Goal: Book appointment/travel/reservation

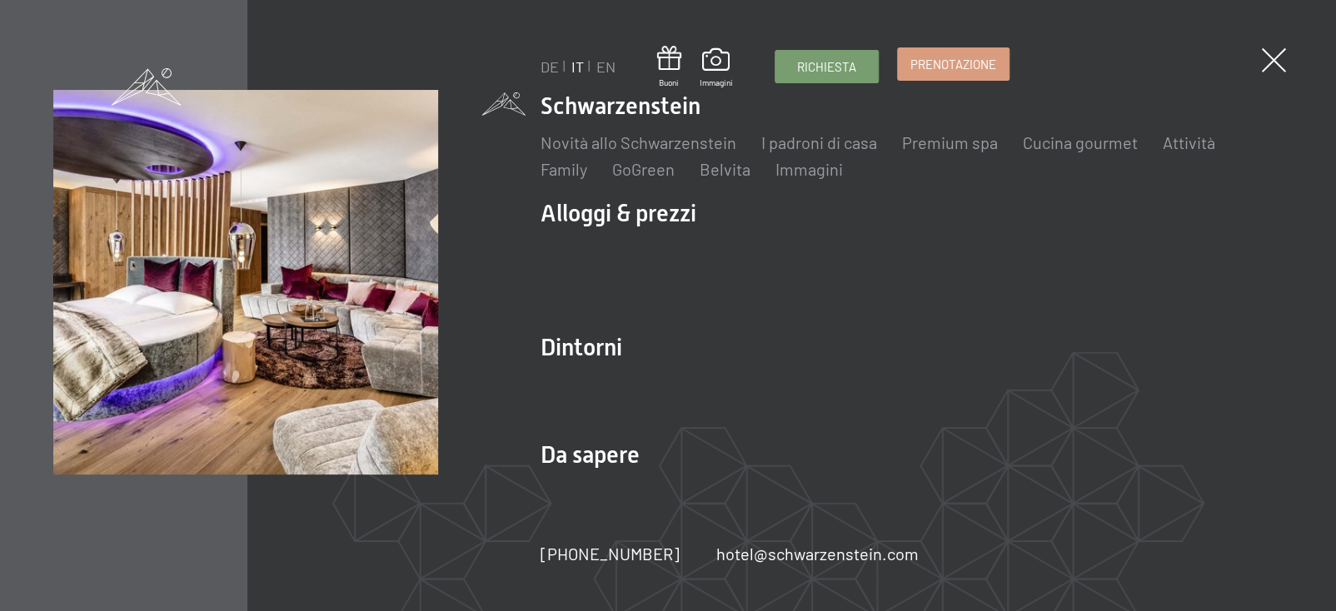
click at [976, 51] on link "Prenotazione" at bounding box center [953, 64] width 111 height 32
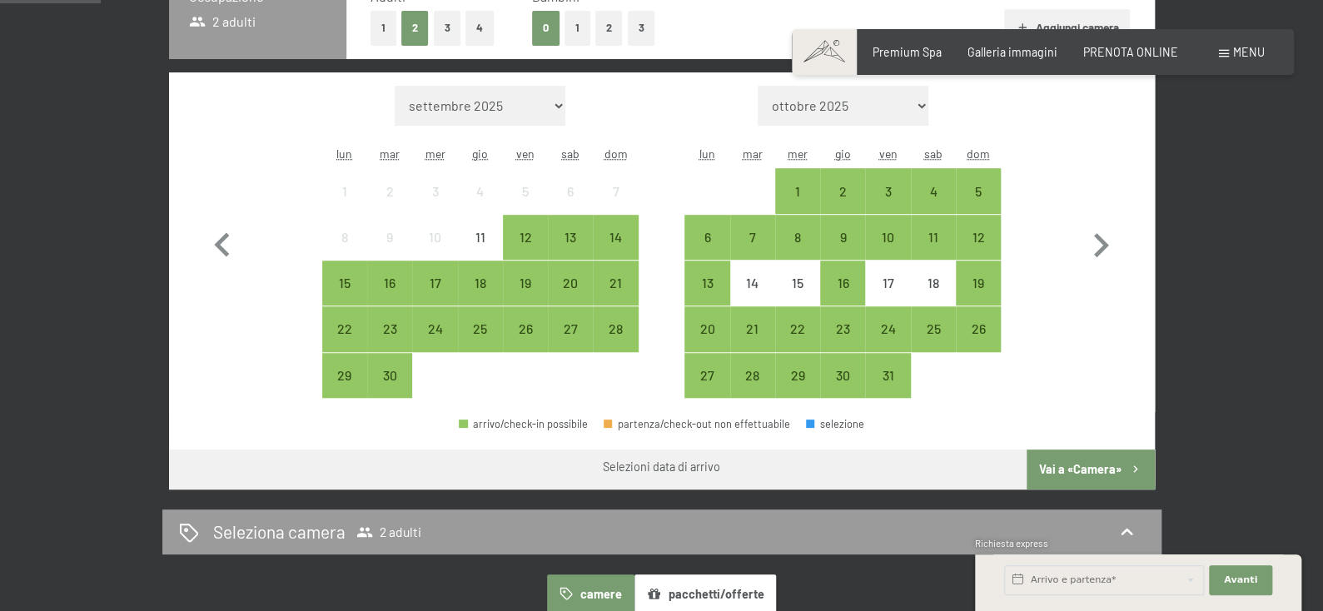
scroll to position [447, 0]
click at [531, 271] on div "12" at bounding box center [526, 251] width 42 height 42
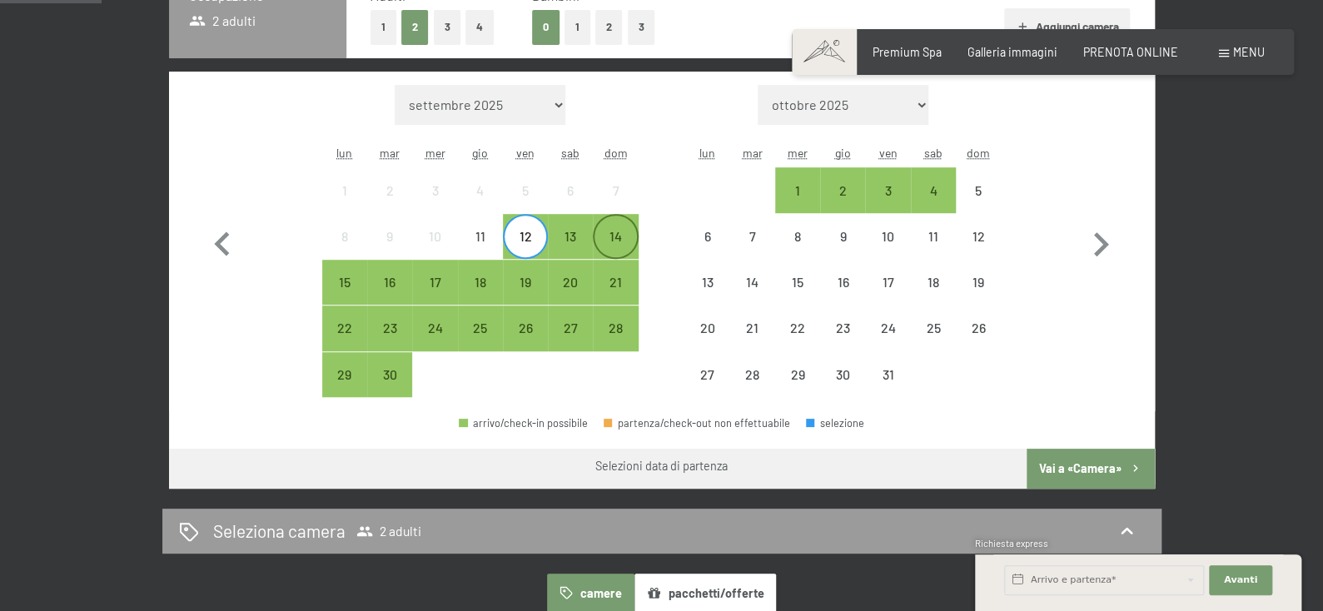
click at [613, 271] on div "14" at bounding box center [615, 251] width 42 height 42
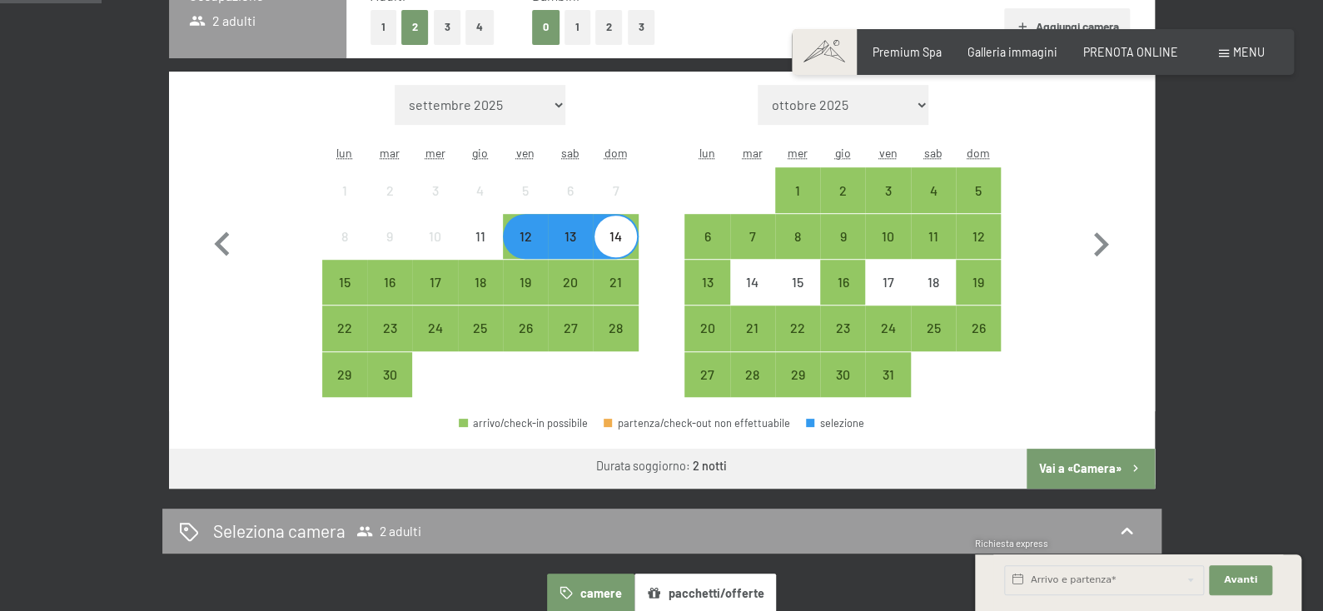
click at [1069, 537] on div "Richiesta express" at bounding box center [1138, 545] width 326 height 16
click at [1138, 489] on button "Vai a «Camera»" at bounding box center [1090, 469] width 127 height 40
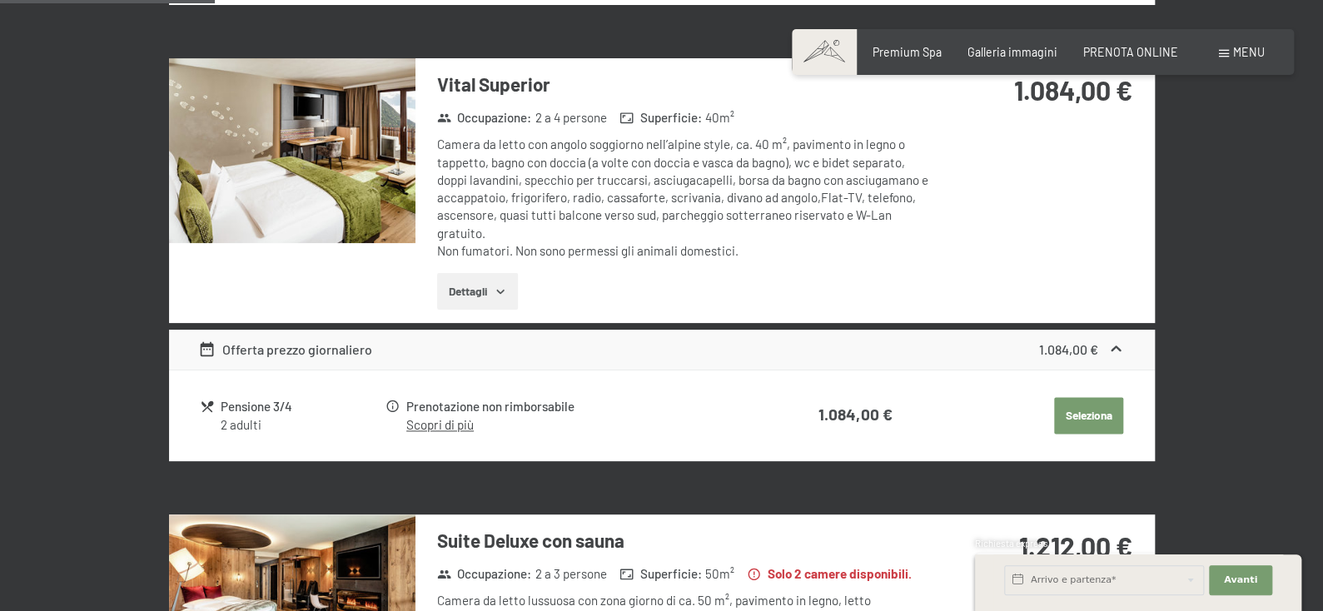
scroll to position [908, 0]
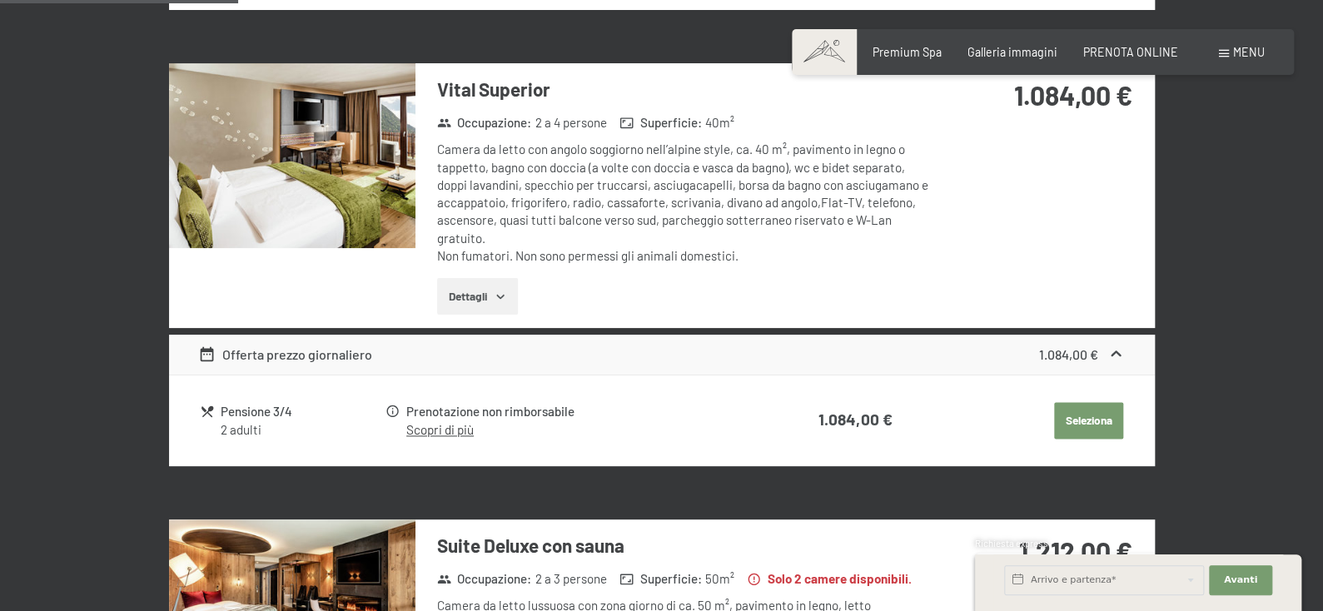
click at [499, 346] on label "Consenso marketing*" at bounding box center [559, 353] width 134 height 17
click at [492, 346] on input "Consenso marketing*" at bounding box center [483, 353] width 17 height 17
checkbox input "false"
click at [475, 315] on button "Dettagli" at bounding box center [477, 296] width 81 height 37
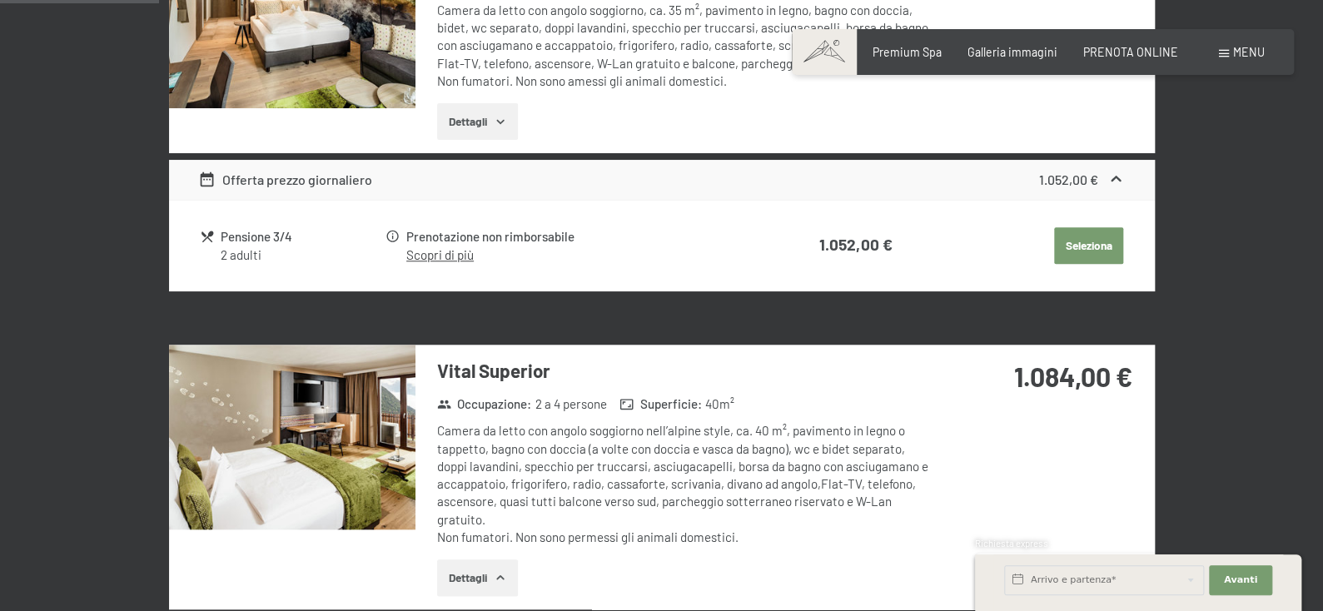
scroll to position [628, 0]
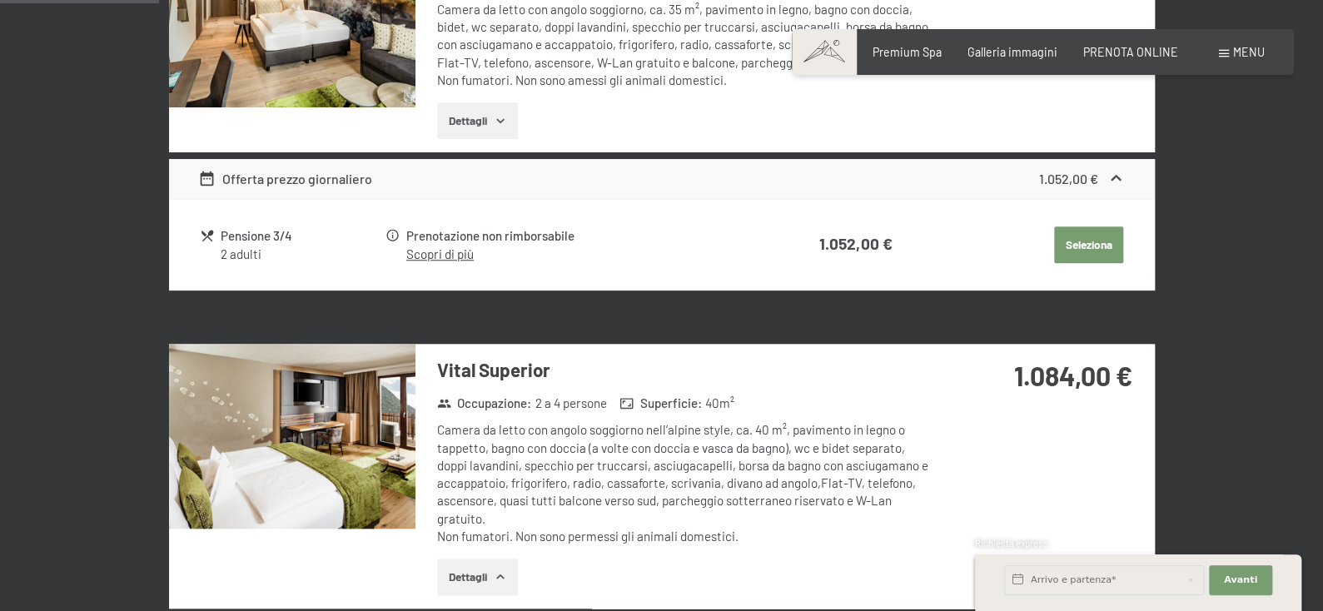
click at [1081, 263] on button "Seleziona" at bounding box center [1088, 244] width 69 height 37
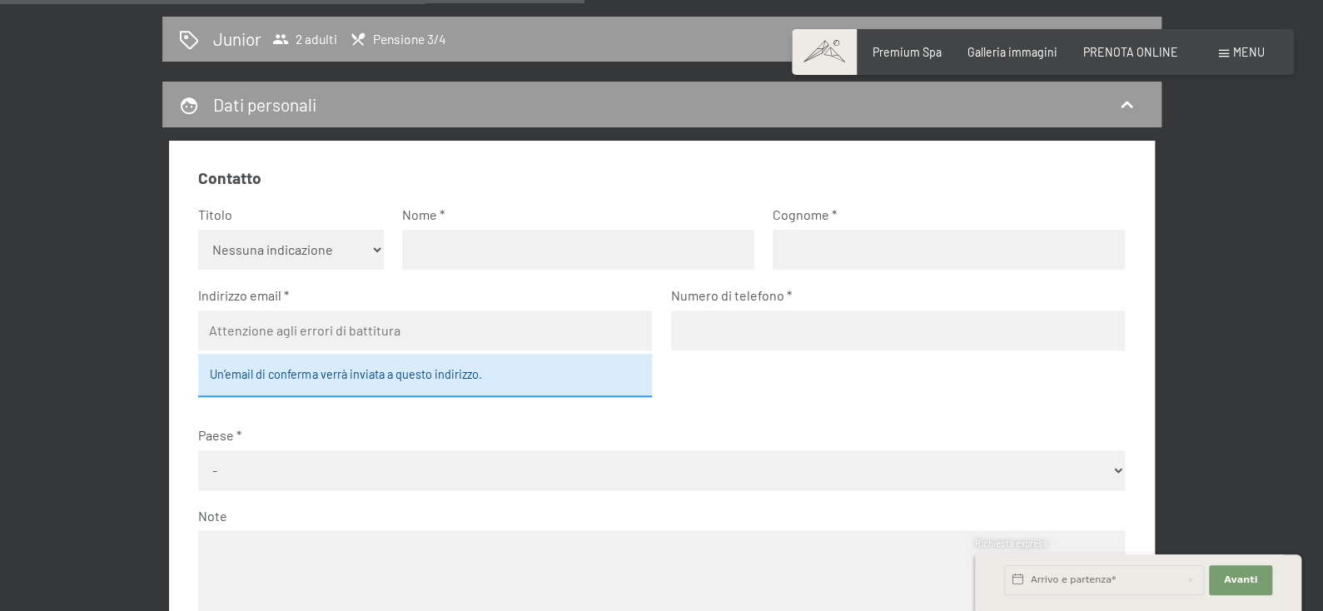
click at [271, 270] on select "Nessuna indicazione Sig.ra Sig." at bounding box center [291, 250] width 186 height 40
select select "f"
click at [198, 270] on select "Nessuna indicazione Sig.ra Sig." at bounding box center [291, 250] width 186 height 40
click at [451, 270] on input "text" at bounding box center [578, 250] width 352 height 40
click at [471, 270] on input "Matildea" at bounding box center [578, 250] width 352 height 40
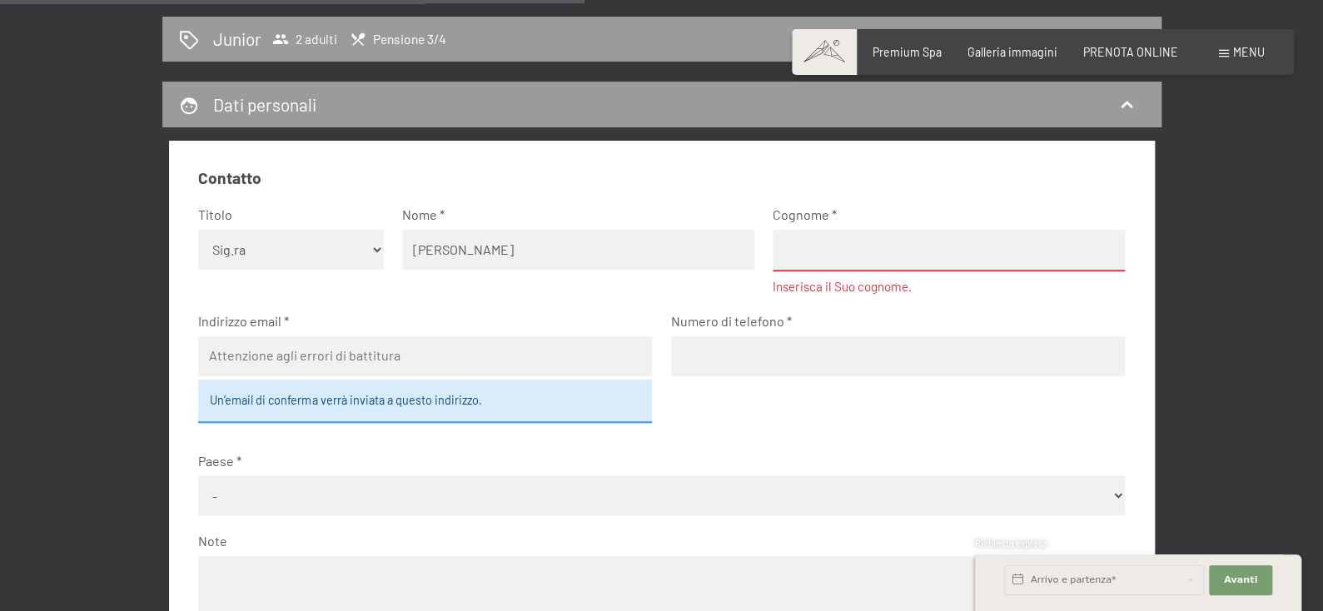
type input "[PERSON_NAME]"
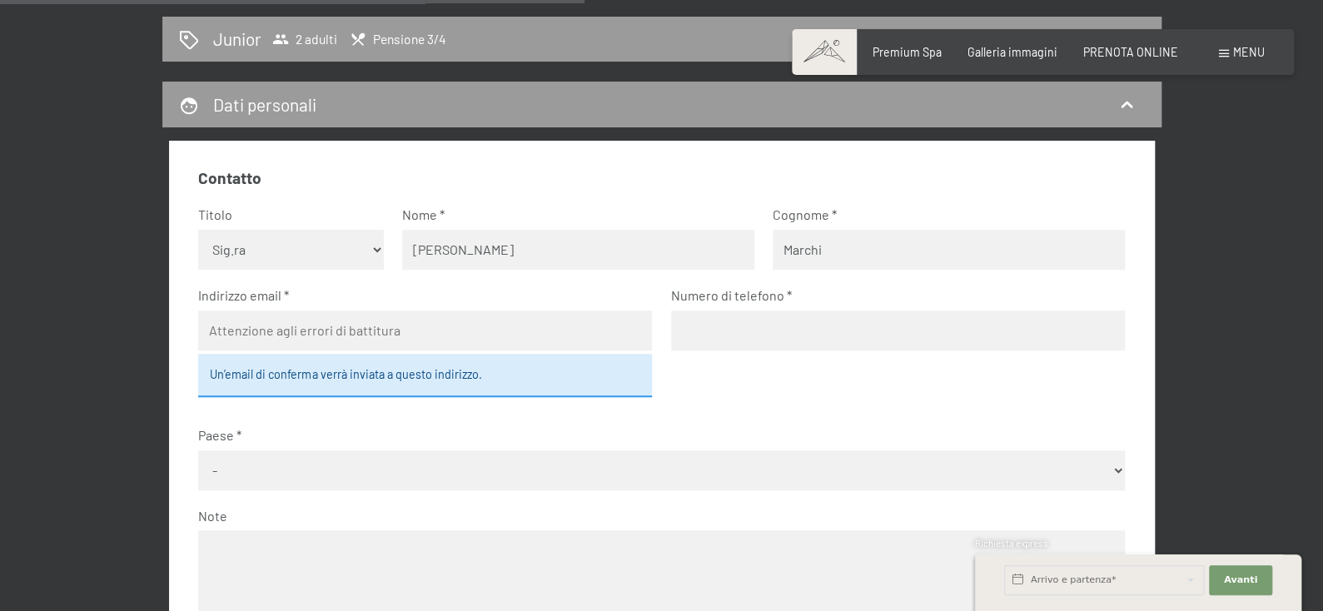
type input "Marchi"
type input "[PERSON_NAME][EMAIL_ADDRESS][DOMAIN_NAME]"
type input "3487257405"
click at [719, 444] on fieldset "Contatto Titolo Nessuna indicazione Sig.ra Sig. Nome [PERSON_NAME] [PERSON_NAME…" at bounding box center [661, 431] width 927 height 529
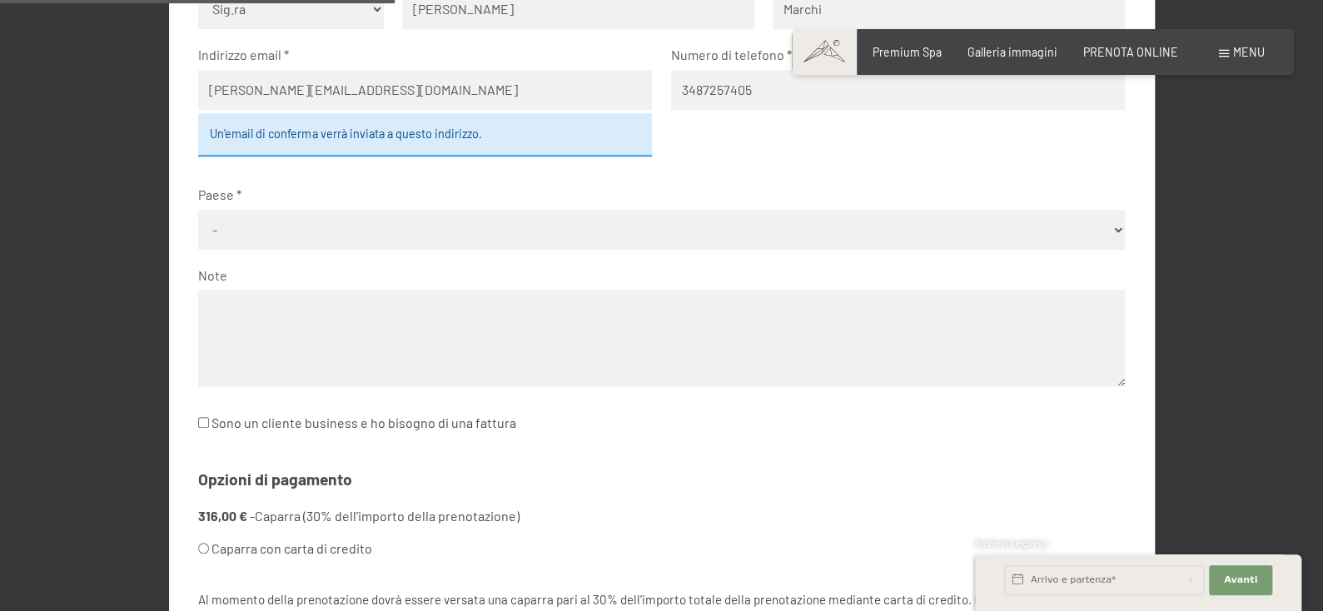
scroll to position [652, 0]
click at [392, 249] on select "- [GEOGRAPHIC_DATA] [GEOGRAPHIC_DATA] [GEOGRAPHIC_DATA] [GEOGRAPHIC_DATA] [GEOG…" at bounding box center [661, 229] width 927 height 40
select select "ITA"
click at [198, 249] on select "- [GEOGRAPHIC_DATA] [GEOGRAPHIC_DATA] [GEOGRAPHIC_DATA] [GEOGRAPHIC_DATA] [GEOG…" at bounding box center [661, 229] width 927 height 40
click at [341, 385] on textarea at bounding box center [661, 337] width 927 height 96
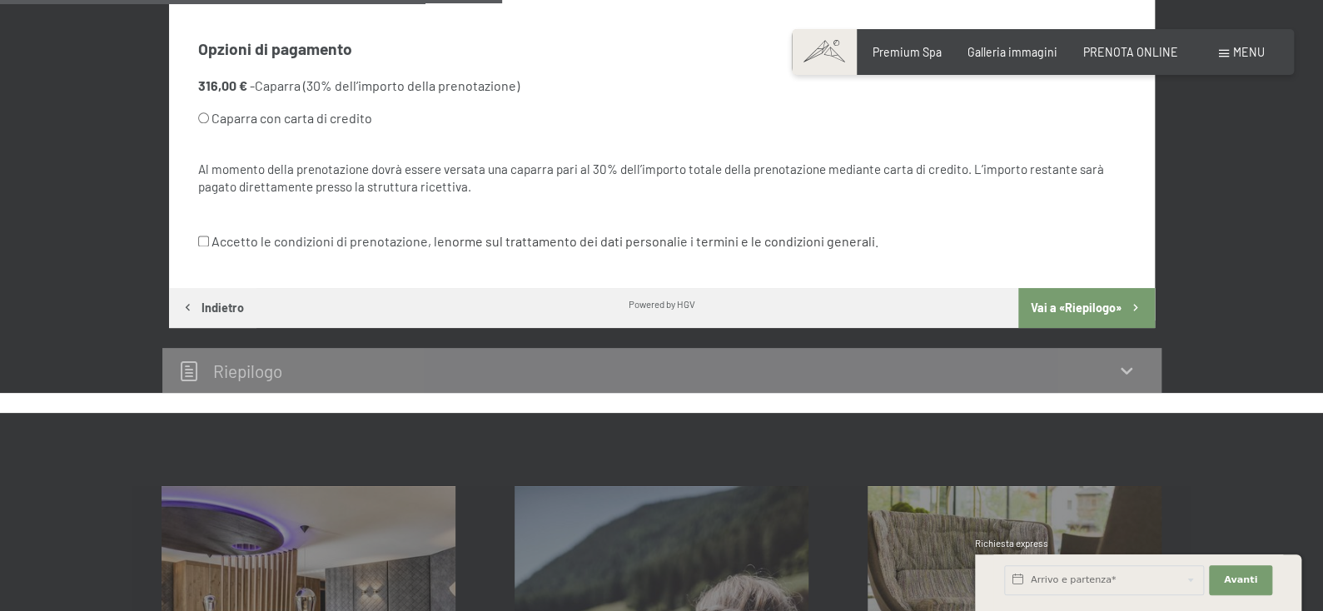
scroll to position [1085, 0]
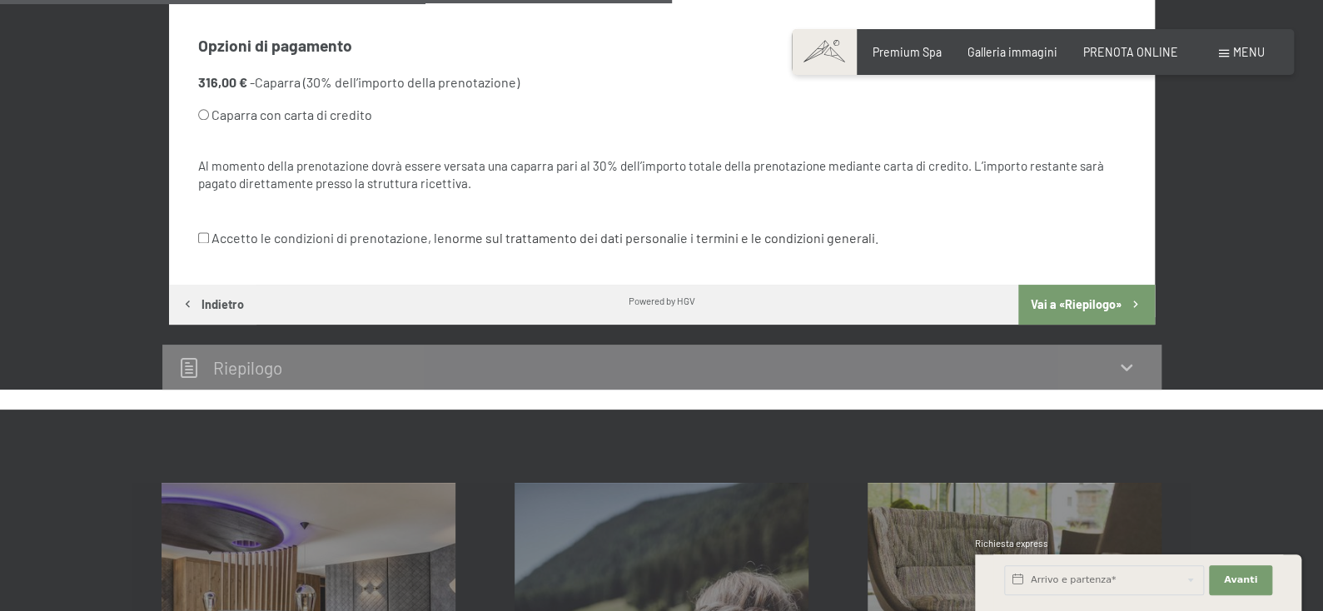
click at [250, 131] on label "Caparra con carta di credito" at bounding box center [641, 115] width 887 height 32
click at [209, 120] on input "Caparra con carta di credito" at bounding box center [203, 114] width 11 height 11
radio input "true"
click at [206, 243] on input "Accetto le condizioni di prenotazione, le norme sul trattamento dei dati person…" at bounding box center [203, 237] width 11 height 11
checkbox input "true"
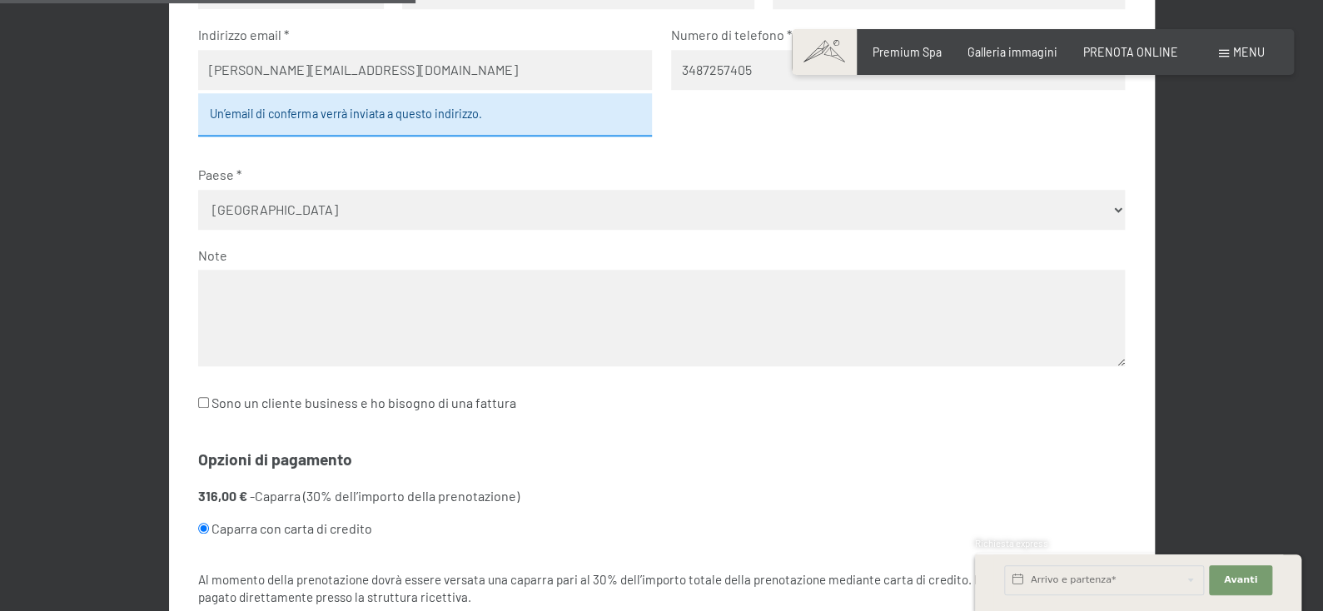
scroll to position [672, 0]
click at [728, 173] on fieldset "Contatto Titolo Nessuna indicazione Sig.ra Sig. Nome [PERSON_NAME] [PERSON_NAME…" at bounding box center [661, 170] width 927 height 529
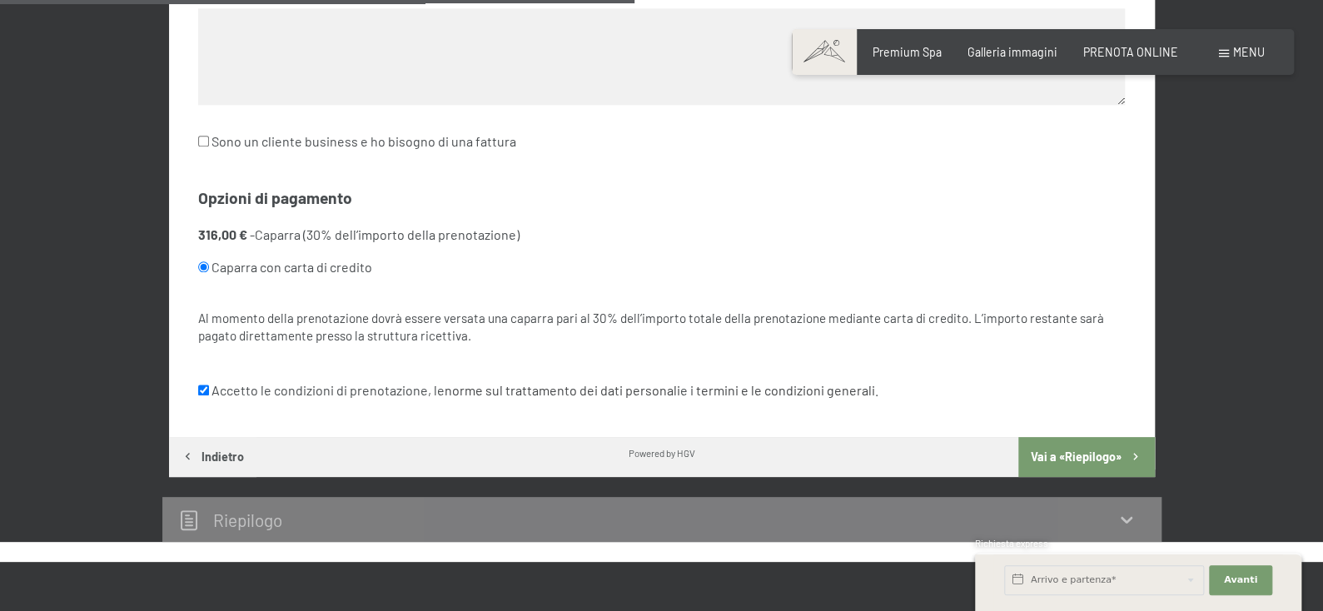
scroll to position [1026, 0]
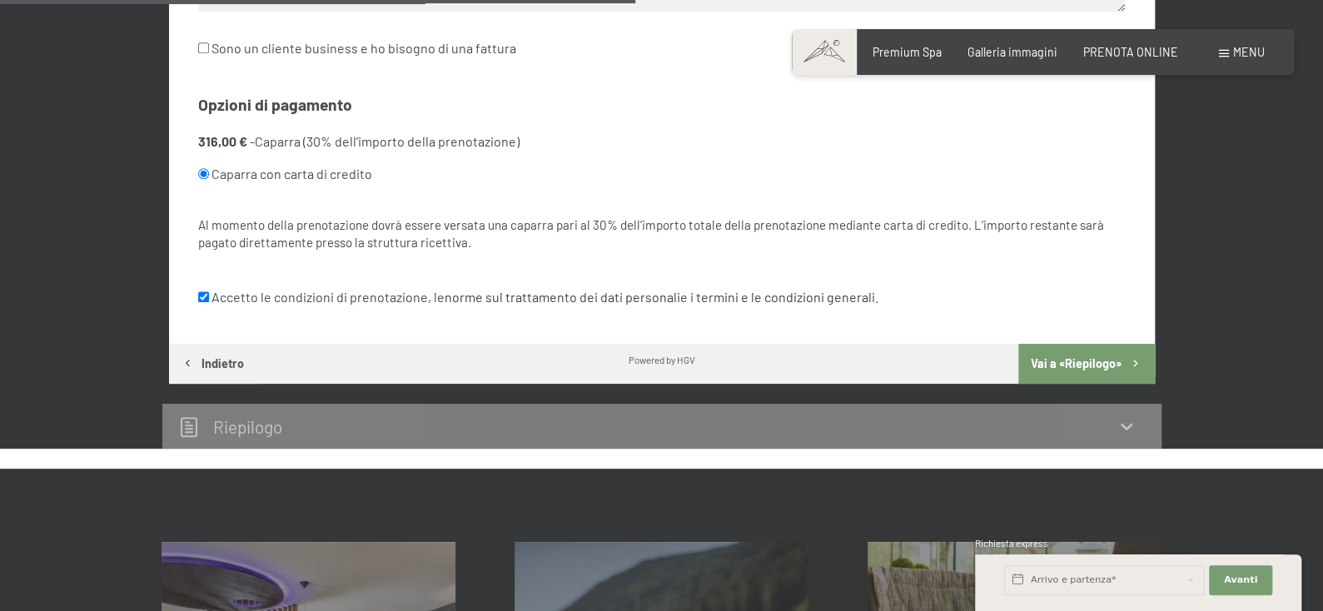
click at [1105, 384] on button "Vai a «Riepilogo»" at bounding box center [1086, 364] width 136 height 40
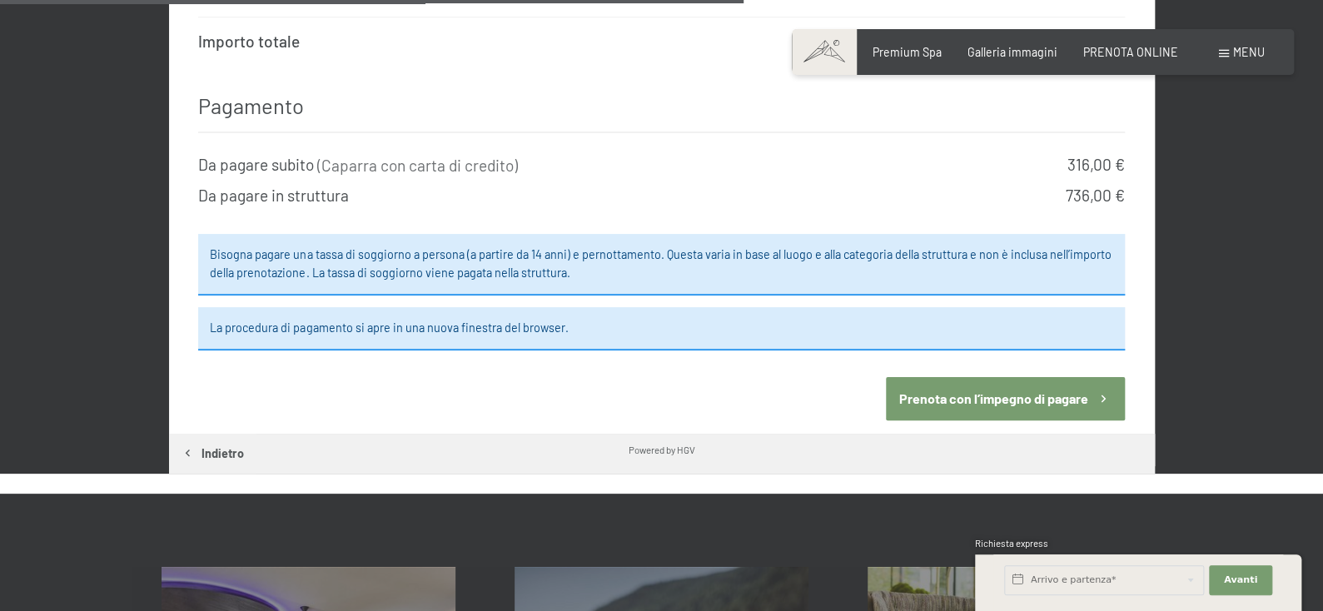
scroll to position [1491, 0]
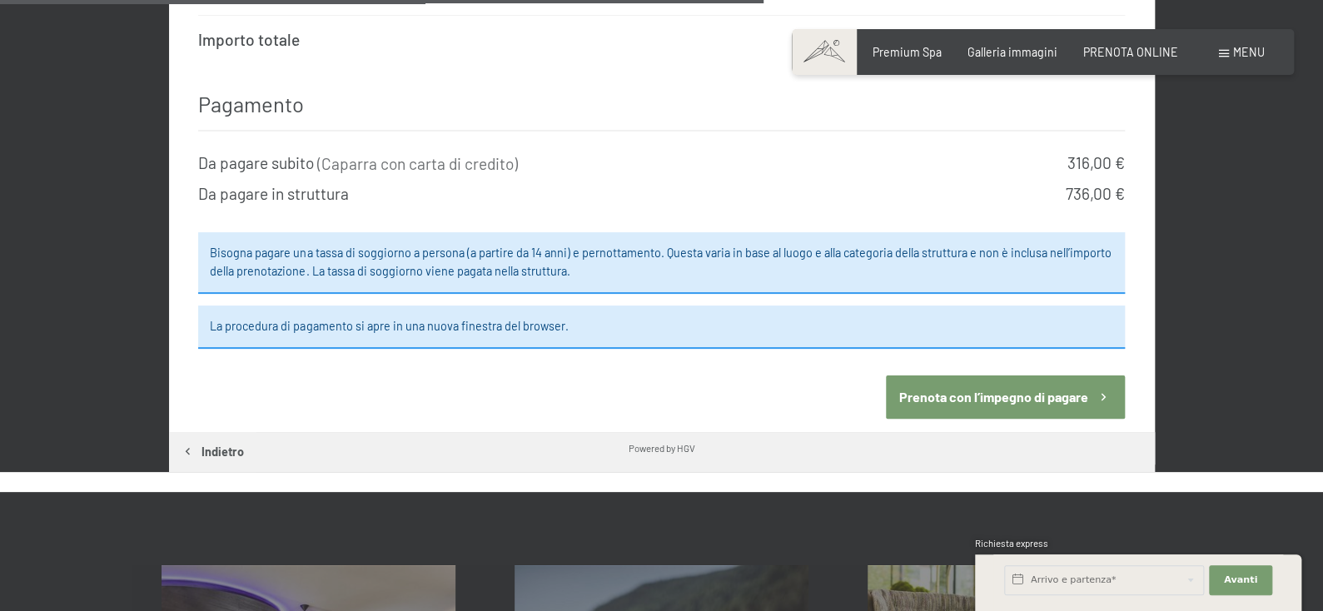
click at [1007, 407] on button "Prenota con l’impegno di pagare" at bounding box center [1005, 397] width 239 height 42
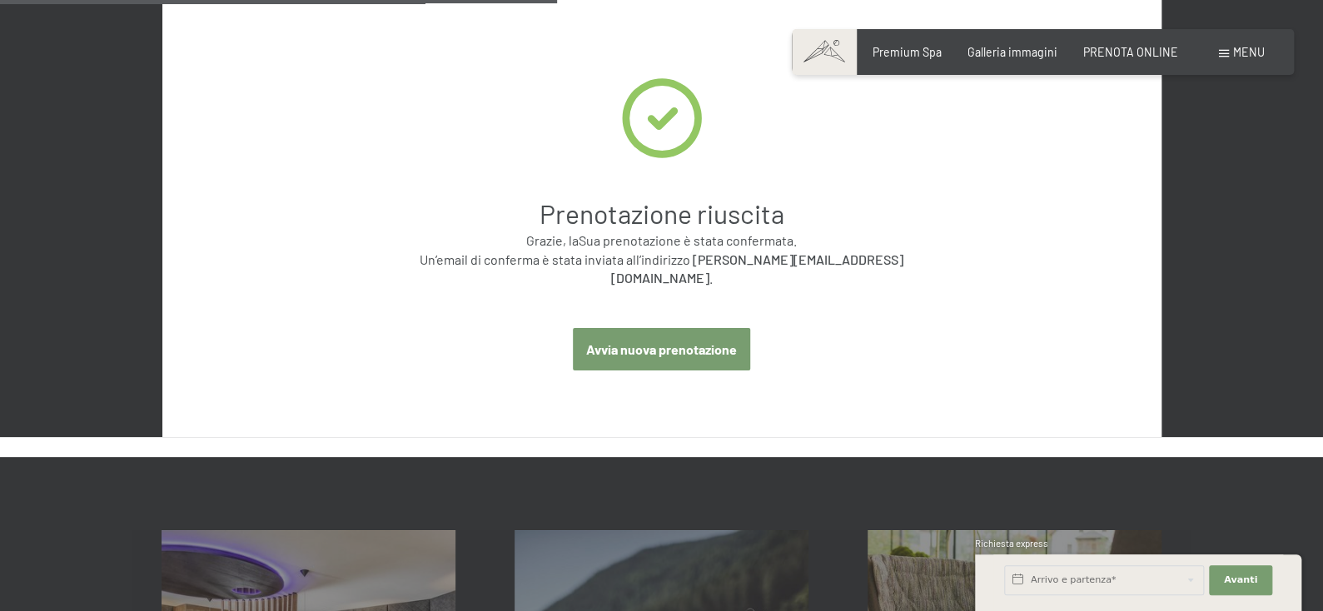
scroll to position [727, 0]
